Goal: Navigation & Orientation: Find specific page/section

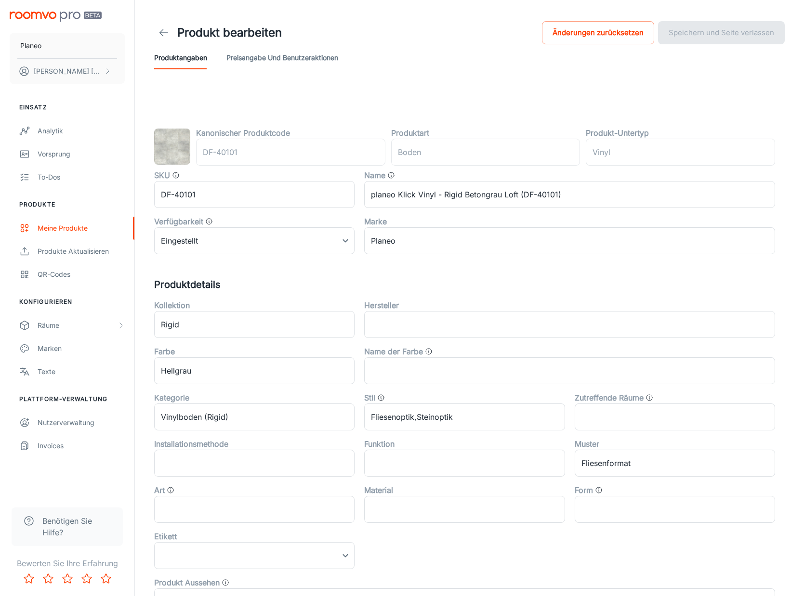
click at [162, 32] on icon at bounding box center [164, 33] width 12 height 12
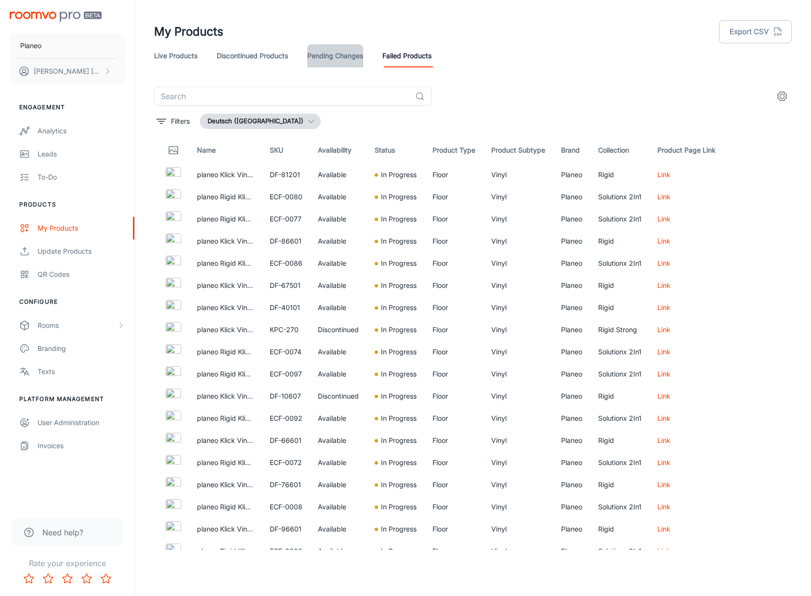
click at [346, 57] on link "Pending Changes" at bounding box center [335, 55] width 56 height 23
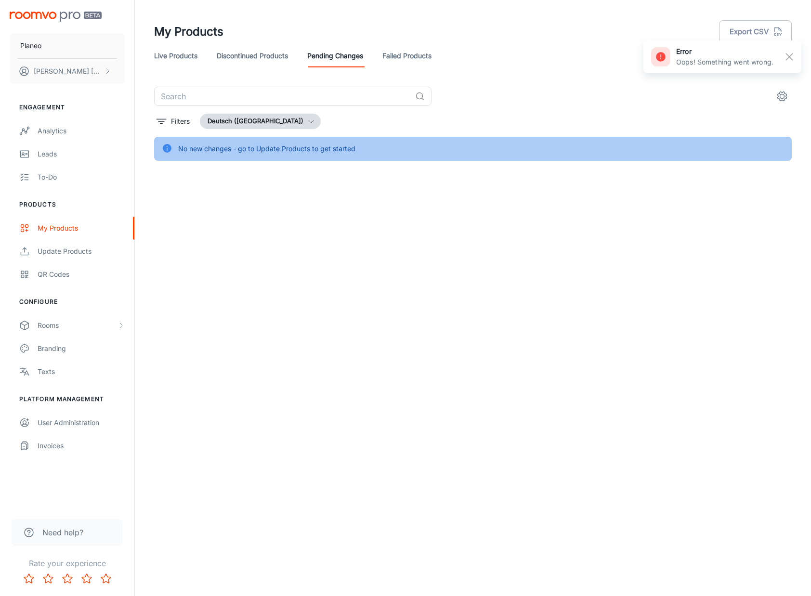
click at [247, 51] on link "Discontinued Products" at bounding box center [252, 55] width 71 height 23
click at [404, 55] on link "Failed Products" at bounding box center [407, 55] width 49 height 23
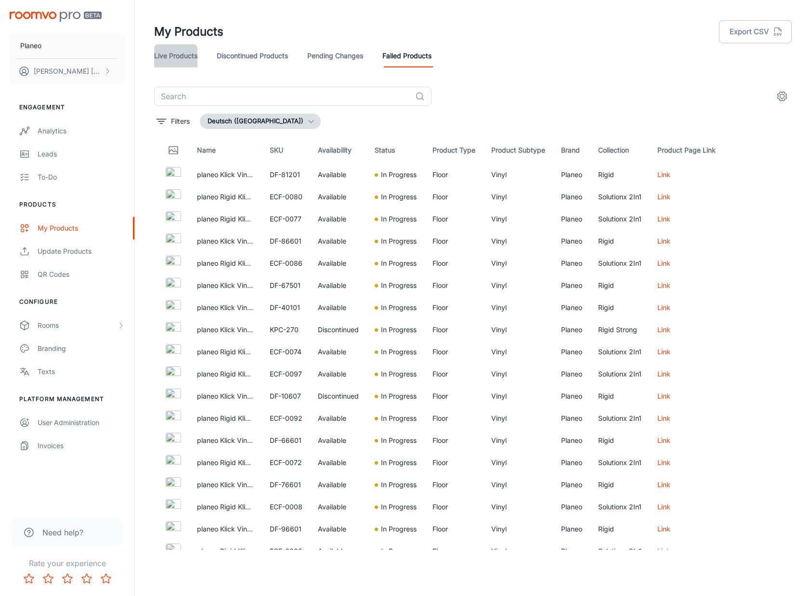
click at [173, 49] on link "Live Products" at bounding box center [175, 55] width 43 height 23
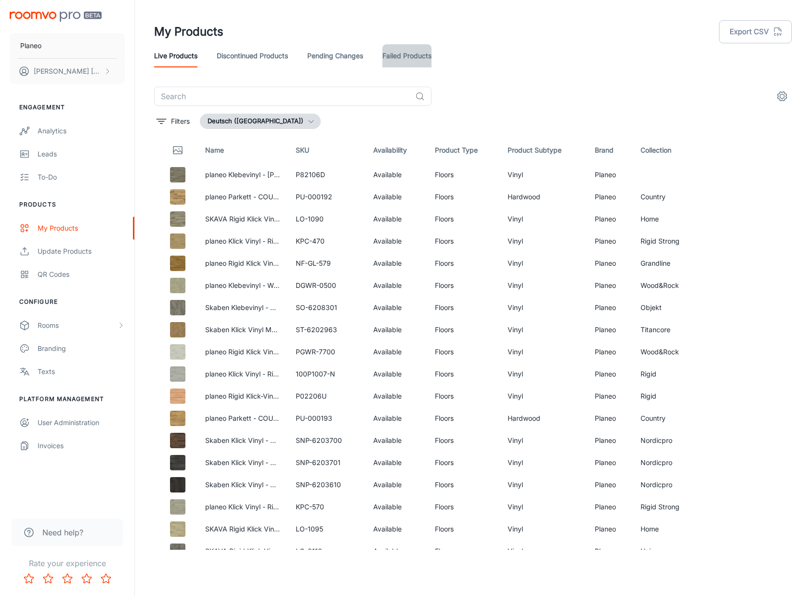
click at [410, 53] on link "Failed Products" at bounding box center [407, 55] width 49 height 23
